Goal: Information Seeking & Learning: Learn about a topic

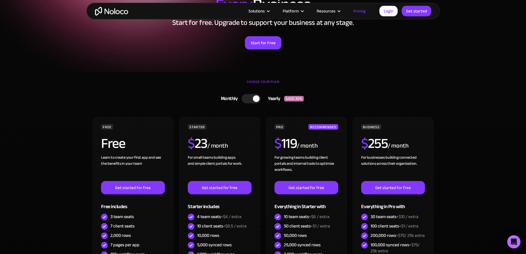
scroll to position [110, 0]
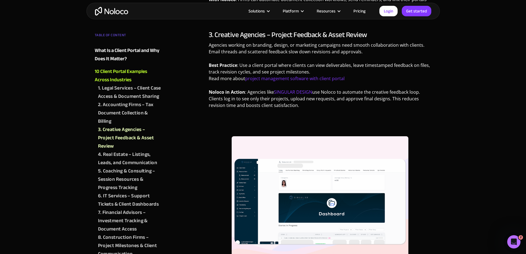
scroll to position [552, 0]
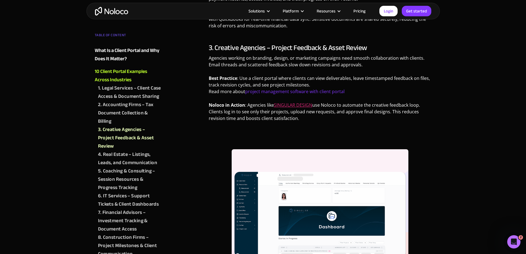
click at [288, 107] on link "SINGULAR DESIGN" at bounding box center [293, 105] width 38 height 6
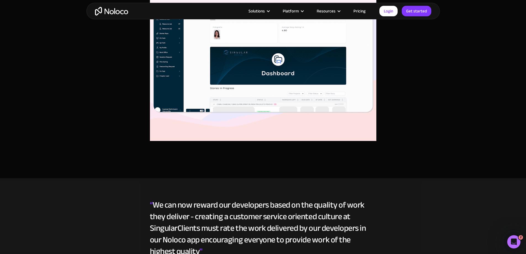
scroll to position [1049, 0]
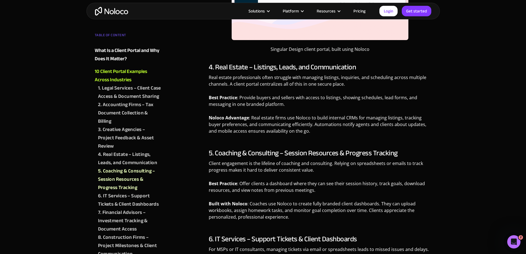
scroll to position [828, 0]
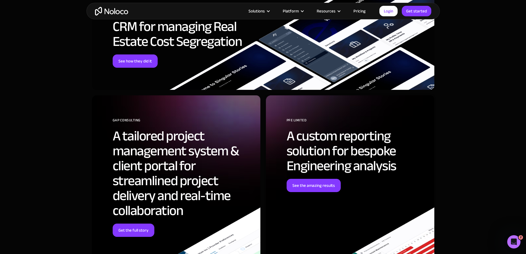
scroll to position [1408, 0]
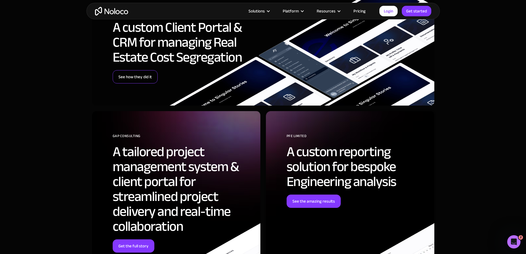
click at [132, 76] on link "See how they did it" at bounding box center [135, 76] width 45 height 13
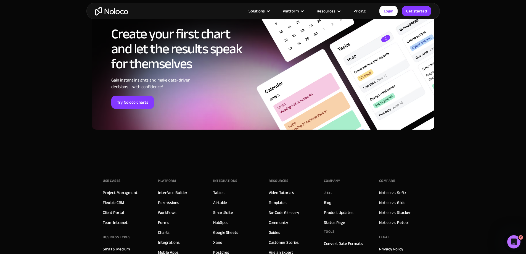
scroll to position [1794, 0]
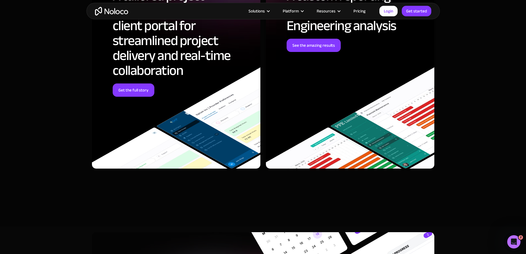
scroll to position [2070, 0]
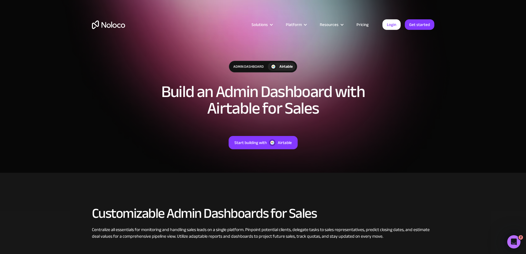
click at [246, 67] on div "Admin Dashboard" at bounding box center [248, 66] width 39 height 11
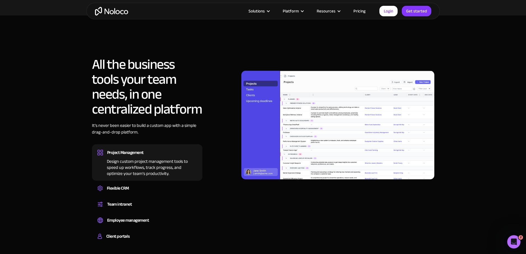
scroll to position [359, 0]
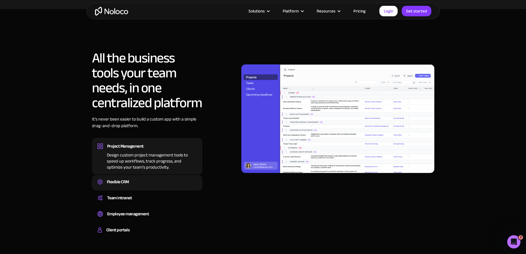
click at [121, 179] on div "Flexible CRM" at bounding box center [118, 181] width 22 height 8
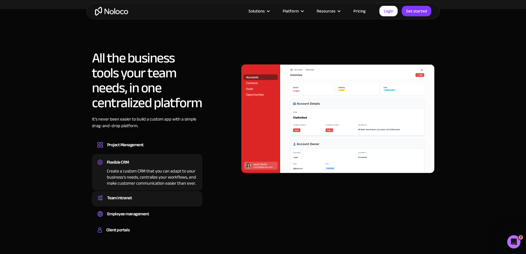
click at [130, 197] on div "Team intranet" at bounding box center [119, 197] width 25 height 8
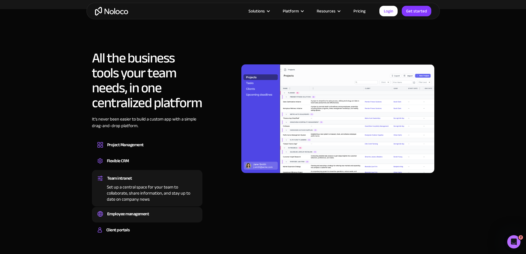
click at [132, 209] on div "Employee management Easily manage employee information, track performance, and …" at bounding box center [147, 214] width 110 height 15
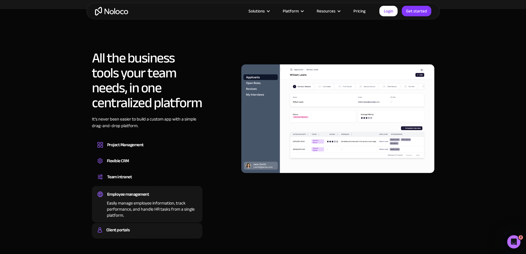
click at [136, 229] on div "Client portals" at bounding box center [146, 230] width 99 height 8
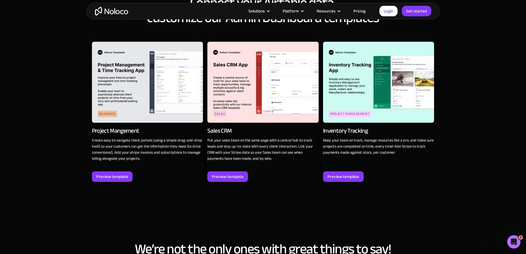
scroll to position [635, 0]
